Goal: Check status: Check status

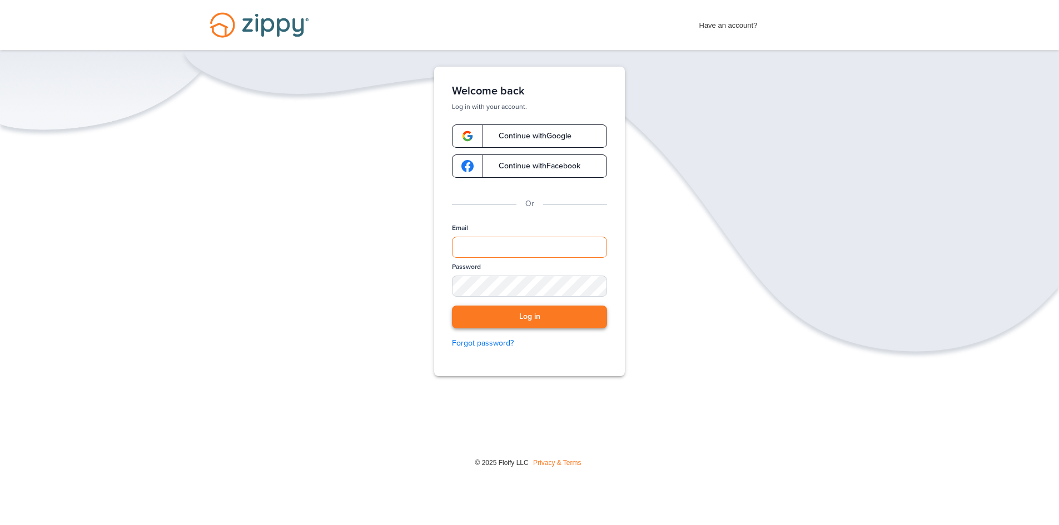
type input "**********"
click at [523, 318] on button "Log in" at bounding box center [529, 317] width 155 height 23
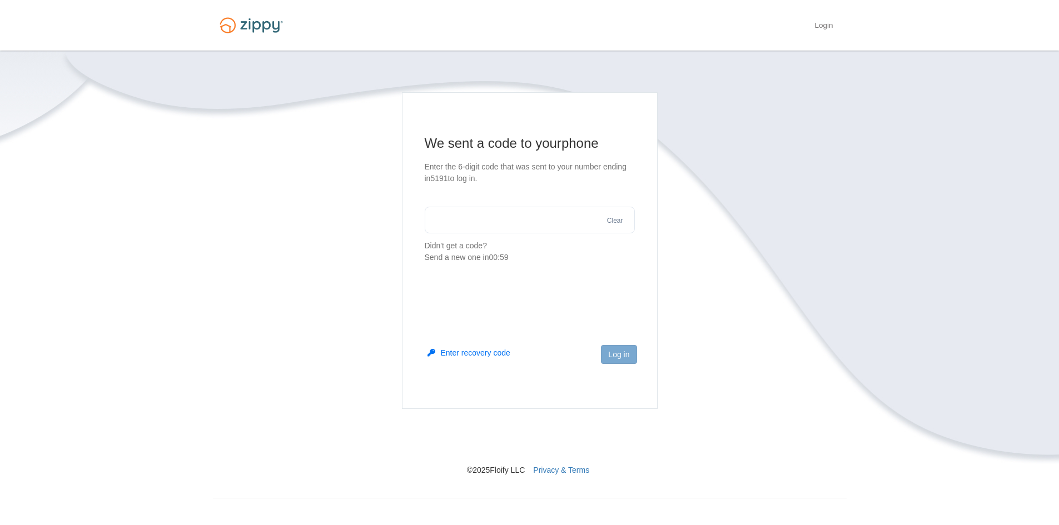
click at [491, 217] on input "text" at bounding box center [530, 220] width 210 height 27
type input "******"
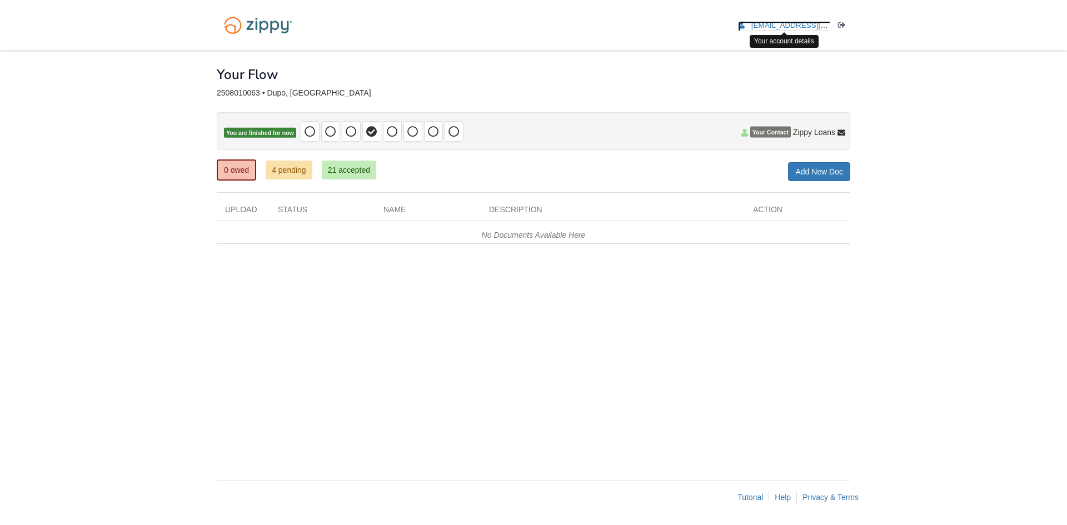
click at [795, 28] on span "[EMAIL_ADDRESS][DOMAIN_NAME]" at bounding box center [814, 25] width 127 height 8
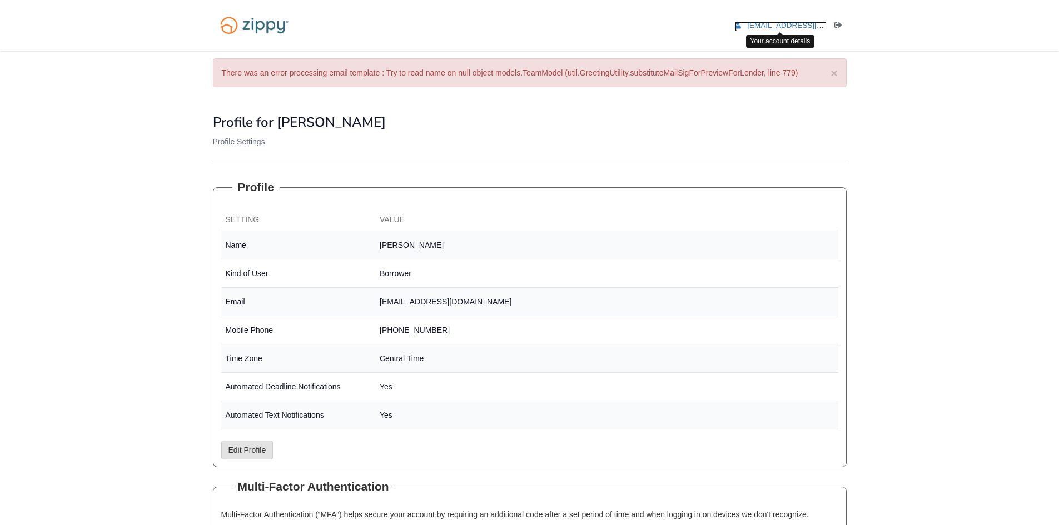
click at [756, 22] on span "benjaminwuelling@gmail.com" at bounding box center [810, 25] width 127 height 8
click at [248, 18] on img at bounding box center [254, 25] width 83 height 28
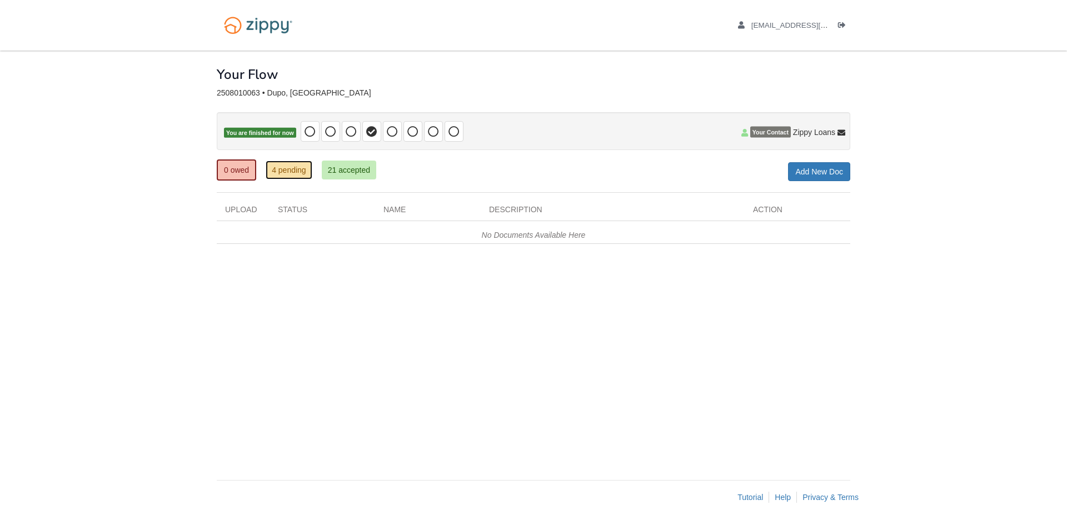
click at [302, 163] on link "4 pending" at bounding box center [289, 170] width 47 height 19
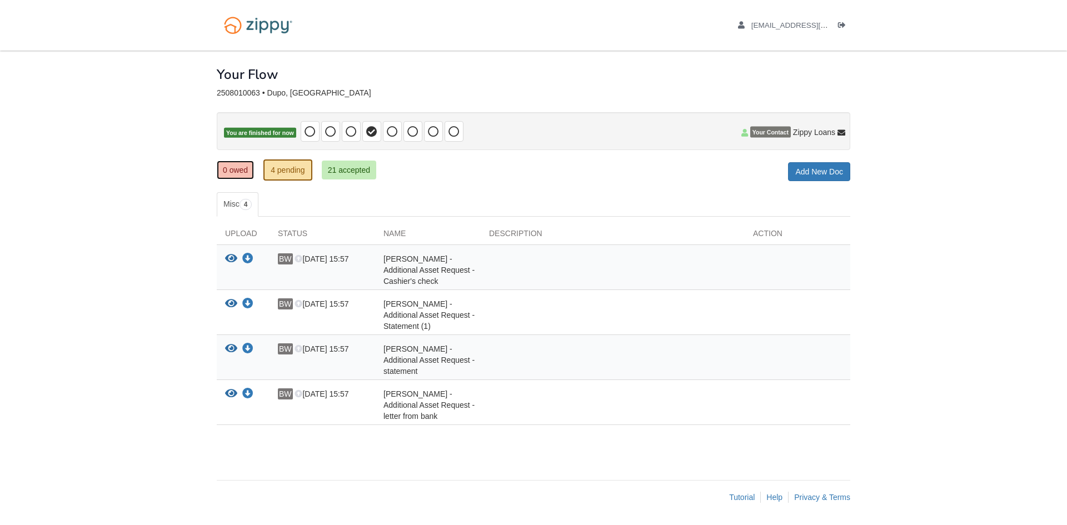
click at [237, 168] on link "0 owed" at bounding box center [235, 170] width 37 height 19
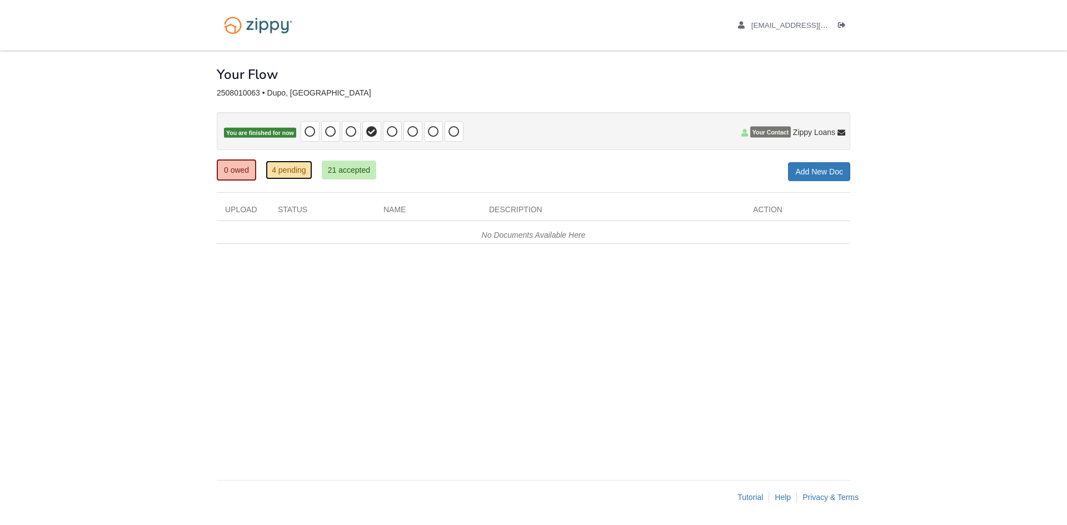
click at [304, 175] on link "4 pending" at bounding box center [289, 170] width 47 height 19
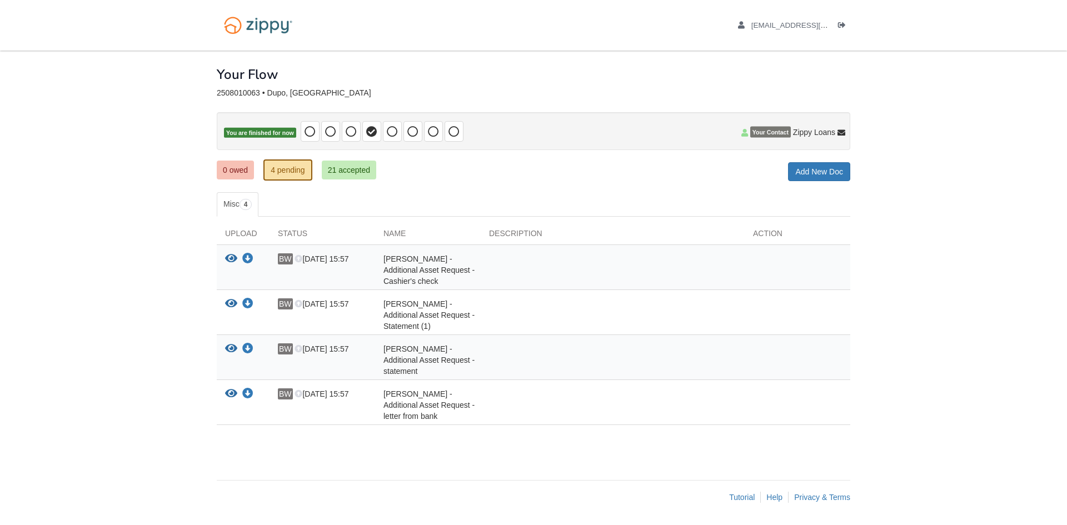
click at [343, 171] on link "21 accepted" at bounding box center [349, 170] width 54 height 19
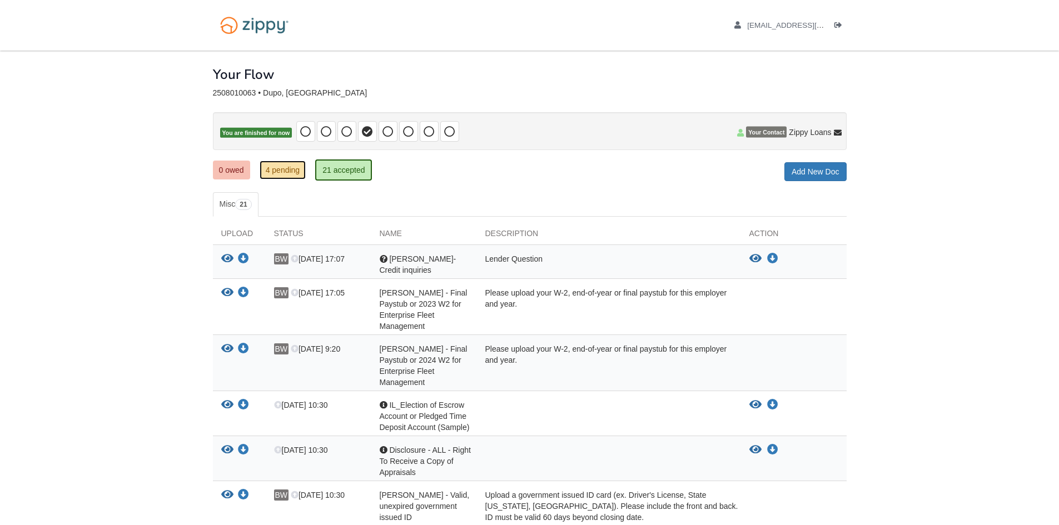
click at [283, 170] on link "4 pending" at bounding box center [282, 170] width 47 height 19
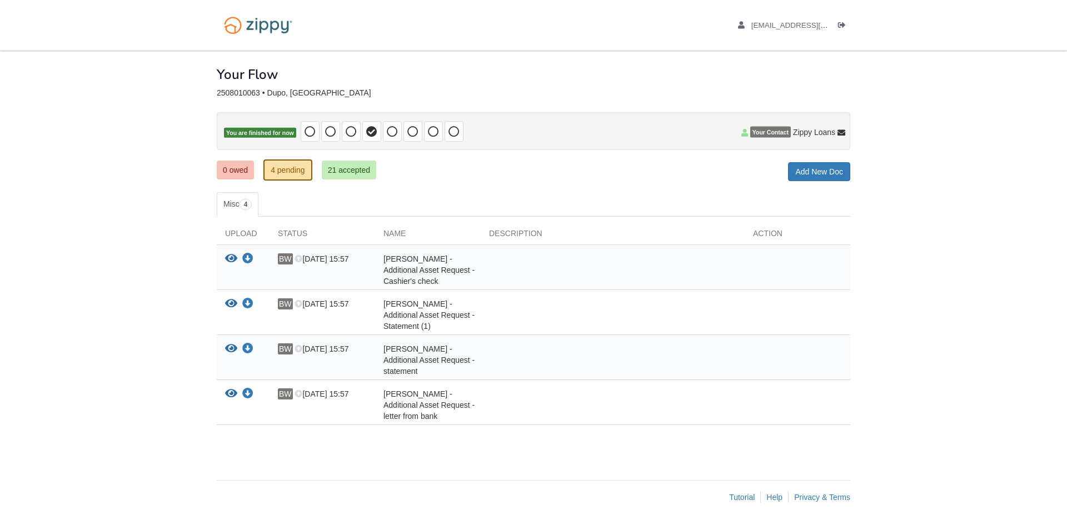
click at [228, 297] on div "View your document Download your document BW [DATE] 15:57 [PERSON_NAME] - Addit…" at bounding box center [533, 312] width 633 height 45
click at [231, 306] on icon "View Benjamin Wuelling - Additional Asset Request - Statement (1)" at bounding box center [231, 303] width 12 height 11
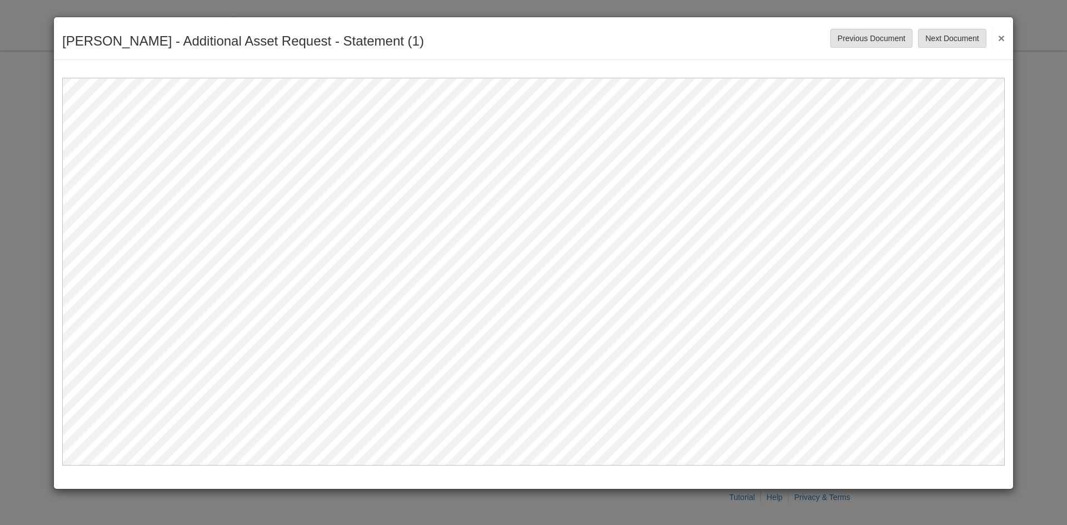
click at [1001, 37] on button "×" at bounding box center [998, 38] width 13 height 20
